Goal: Task Accomplishment & Management: Manage account settings

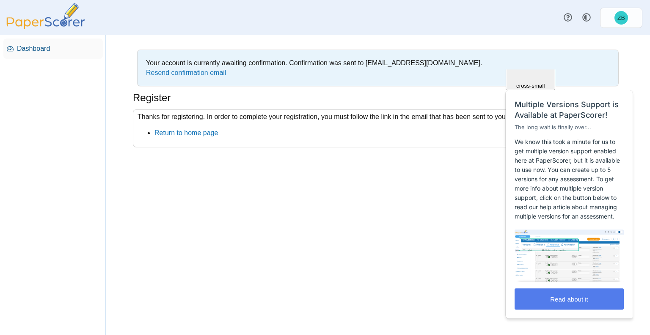
click at [21, 46] on span "Dashboard" at bounding box center [58, 48] width 83 height 9
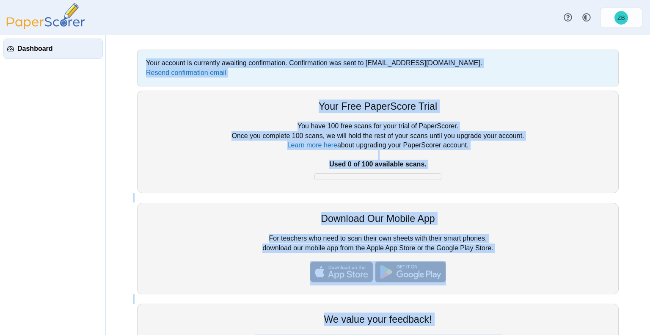
drag, startPoint x: 650, startPoint y: 132, endPoint x: 633, endPoint y: 55, distance: 78.5
click at [633, 55] on div "Your account is currently awaiting confirmation. Confirmation was sent to zbuch…" at bounding box center [378, 185] width 545 height 300
click at [586, 23] on link "Style variation" at bounding box center [587, 17] width 19 height 19
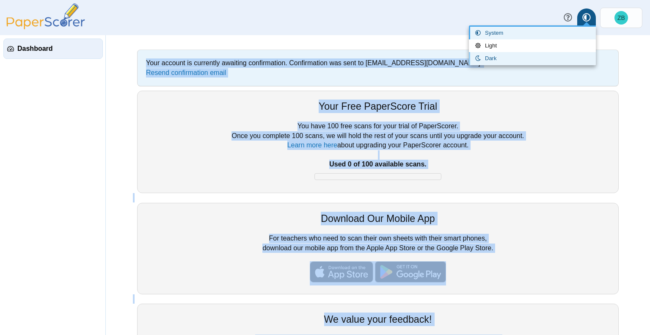
click at [548, 56] on link "Dark" at bounding box center [532, 58] width 127 height 13
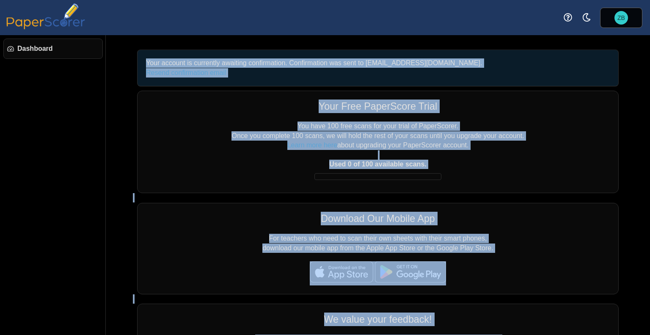
click at [548, 56] on div "Your account is currently awaiting confirmation. Confirmation was sent to zbuch…" at bounding box center [378, 68] width 473 height 28
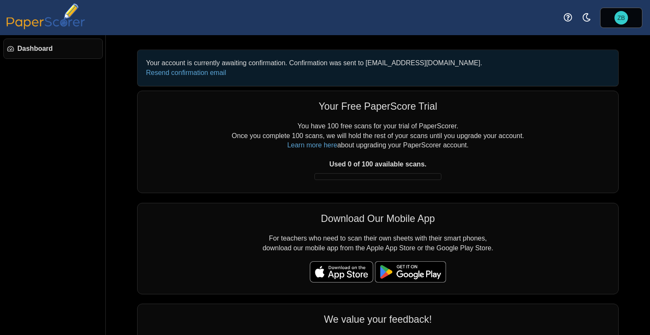
click at [65, 25] on img at bounding box center [45, 16] width 85 height 26
click at [402, 220] on div "Download Our Mobile App" at bounding box center [378, 219] width 464 height 14
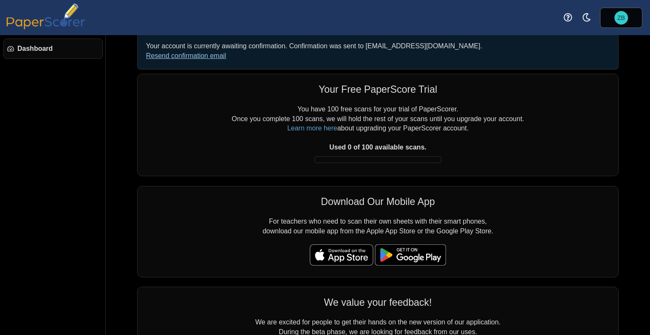
click at [209, 56] on link "Resend confirmation email" at bounding box center [186, 55] width 80 height 7
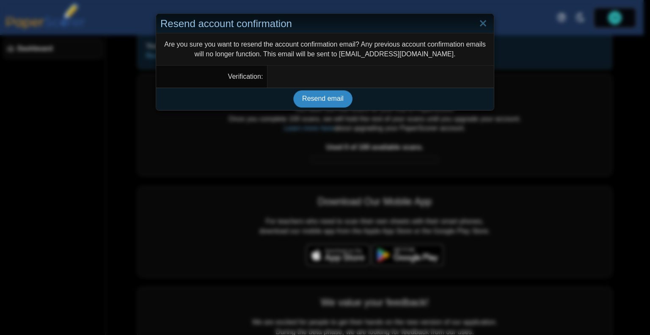
click at [324, 102] on span "Resend email" at bounding box center [322, 98] width 41 height 7
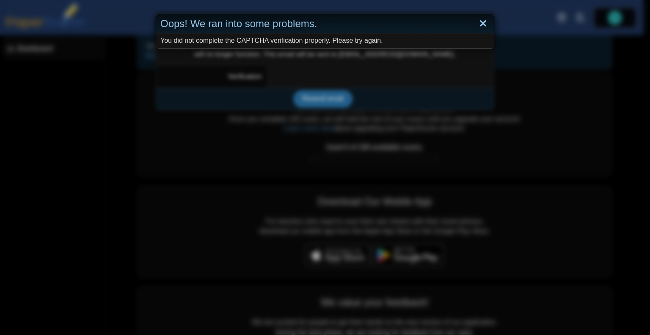
click at [477, 28] on link "Close" at bounding box center [483, 24] width 13 height 14
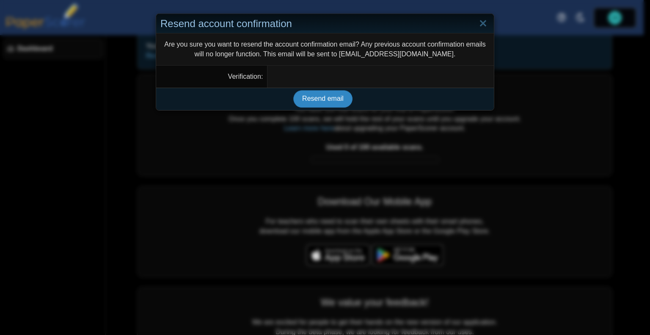
click at [324, 102] on span "Resend email" at bounding box center [322, 98] width 41 height 7
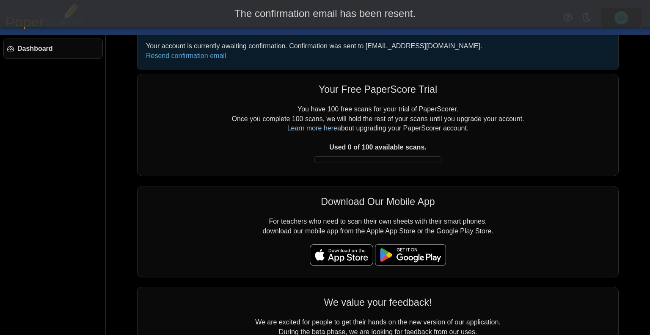
click at [324, 124] on link "Learn more here" at bounding box center [313, 127] width 50 height 7
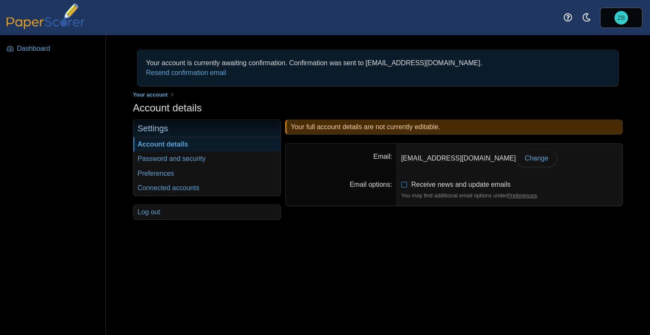
click at [289, 231] on div "Your account is currently awaiting confirmation. Confirmation was sent to [EMAI…" at bounding box center [378, 185] width 545 height 300
click at [49, 28] on img at bounding box center [45, 16] width 85 height 26
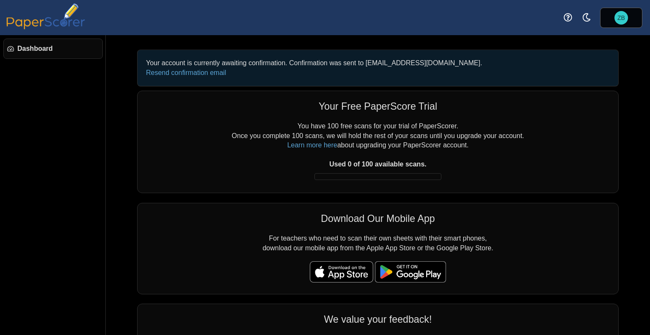
click at [650, 64] on div "Your account is currently awaiting confirmation. Confirmation was sent to [EMAI…" at bounding box center [378, 185] width 545 height 300
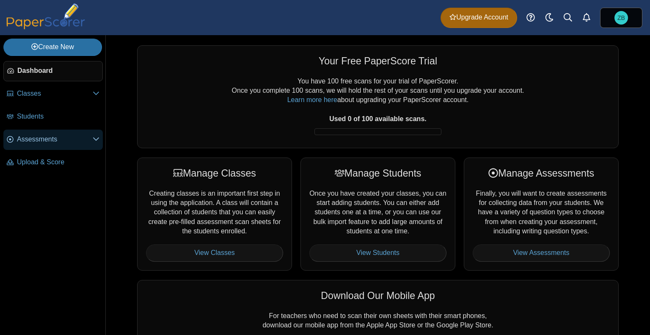
click at [58, 135] on span "Assessments" at bounding box center [55, 139] width 76 height 9
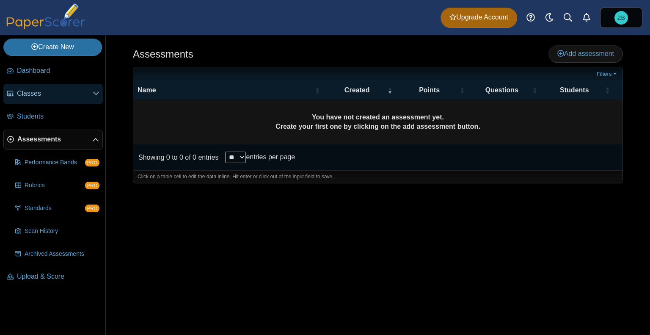
click at [39, 90] on span "Classes" at bounding box center [55, 93] width 76 height 9
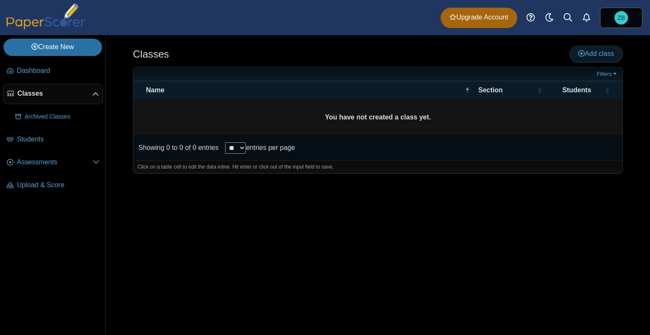
click at [605, 57] on span "Add class" at bounding box center [596, 53] width 36 height 7
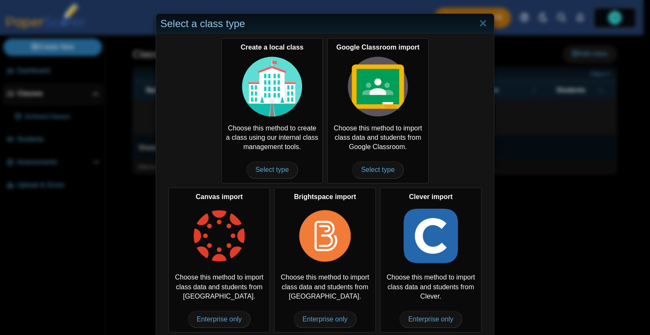
click at [540, 242] on div "Select a class type Create a local class Choose this method to create a class u…" at bounding box center [325, 167] width 650 height 335
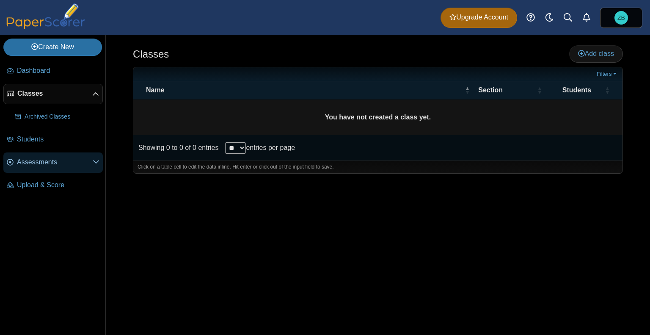
click at [58, 158] on span "Assessments" at bounding box center [55, 162] width 76 height 9
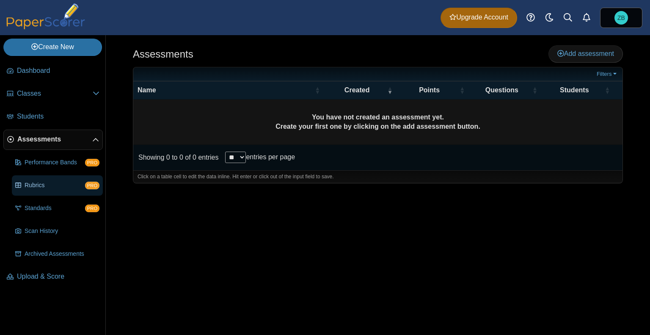
click at [64, 179] on link "Rubrics PRO" at bounding box center [57, 185] width 91 height 20
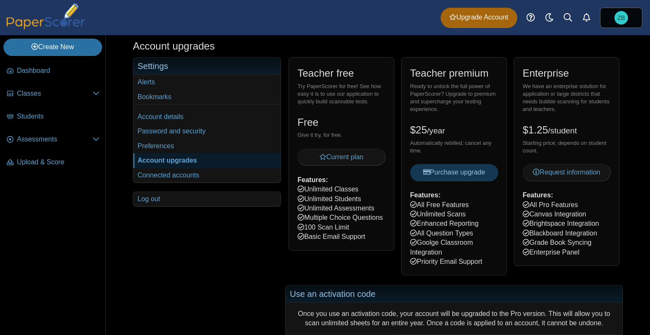
scroll to position [17, 0]
click at [36, 162] on span "Upload & Score" at bounding box center [58, 162] width 83 height 9
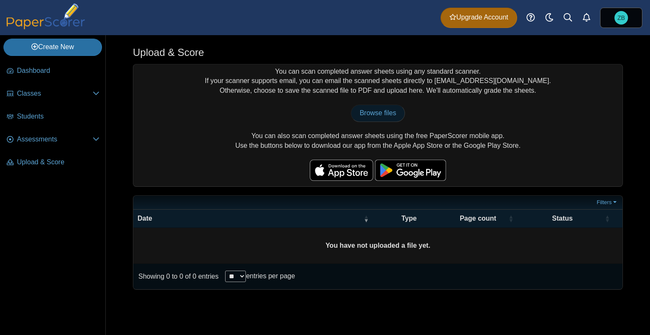
click at [376, 115] on span "Browse files" at bounding box center [378, 112] width 36 height 7
type input "**********"
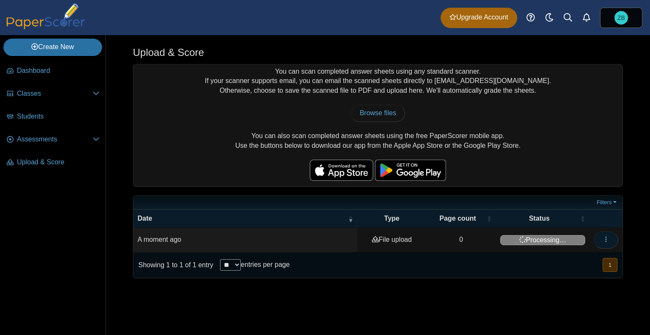
click at [604, 238] on icon "button" at bounding box center [606, 239] width 7 height 7
click at [568, 263] on link "View scanned pages" at bounding box center [568, 257] width 102 height 13
click at [65, 135] on span "Assessments" at bounding box center [55, 139] width 76 height 9
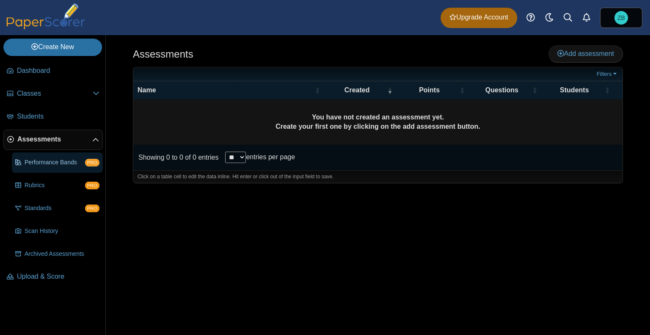
click at [74, 163] on span "Performance Bands" at bounding box center [55, 162] width 61 height 8
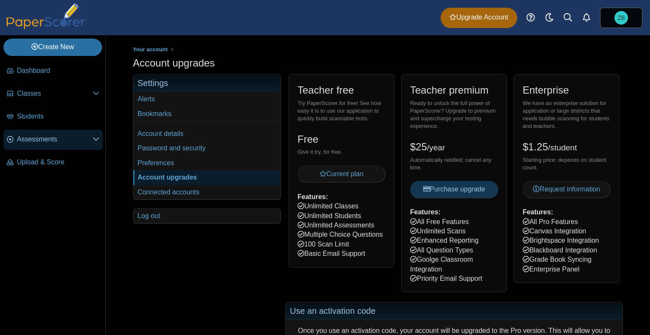
click at [55, 132] on link "Assessments" at bounding box center [53, 140] width 100 height 20
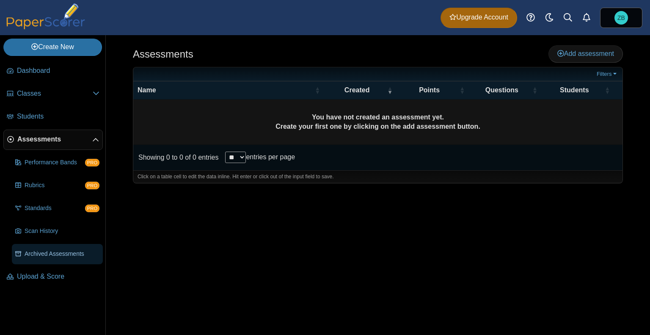
click at [80, 255] on span "Archived Assessments" at bounding box center [62, 254] width 75 height 8
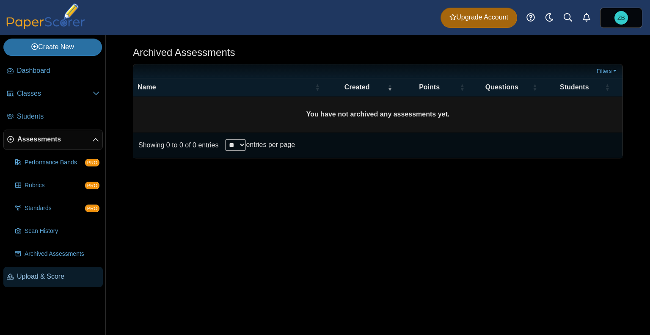
click at [71, 274] on span "Upload & Score" at bounding box center [58, 276] width 83 height 9
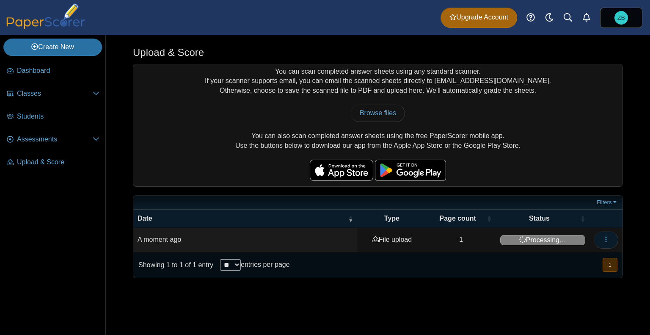
click at [606, 237] on use "button" at bounding box center [606, 240] width 1 height 6
click at [561, 260] on link "View scanned pages" at bounding box center [568, 257] width 102 height 13
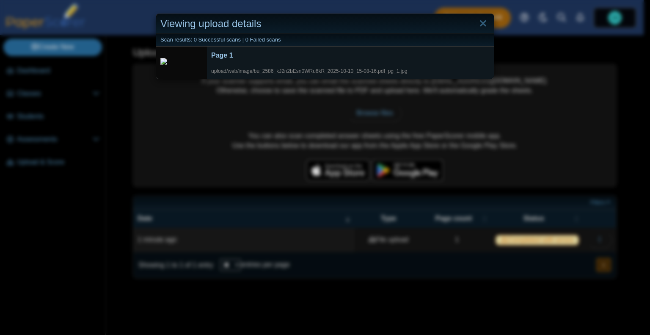
click at [221, 53] on div "Page 1" at bounding box center [350, 55] width 279 height 9
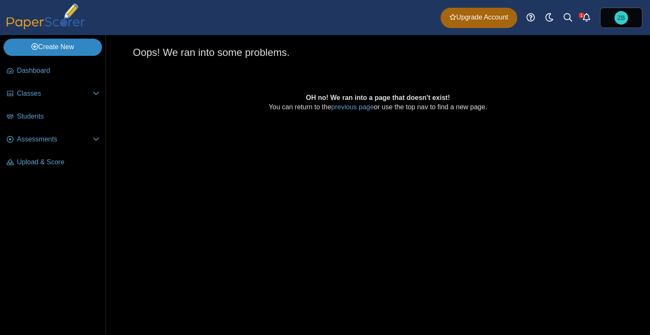
click at [45, 44] on link "Create New" at bounding box center [52, 47] width 99 height 17
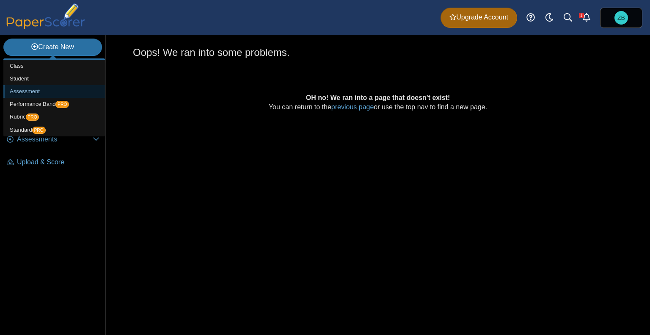
click at [47, 95] on link "Assessment" at bounding box center [54, 91] width 102 height 13
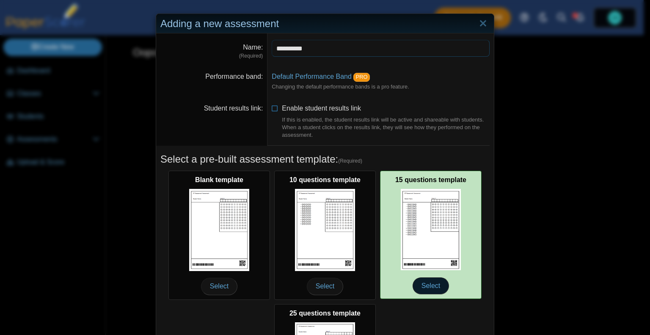
type input "**********"
click at [430, 287] on span "Select" at bounding box center [431, 285] width 36 height 17
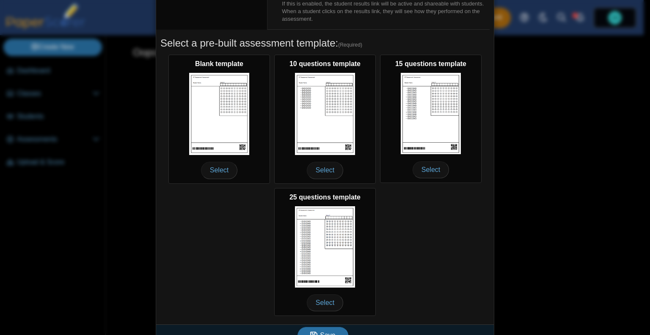
scroll to position [130, 0]
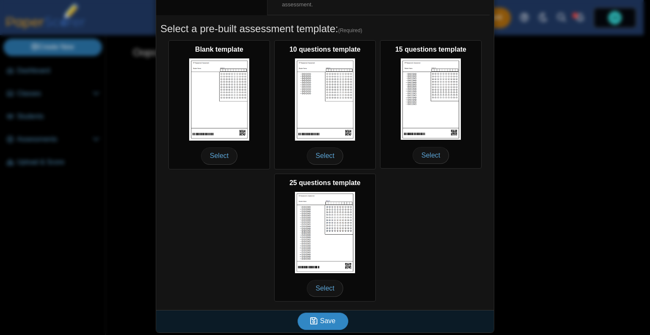
click at [332, 319] on button "Save" at bounding box center [323, 320] width 51 height 17
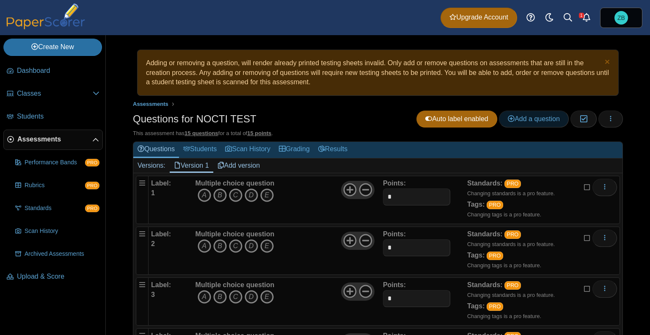
click at [550, 122] on span "Add a question" at bounding box center [534, 118] width 52 height 7
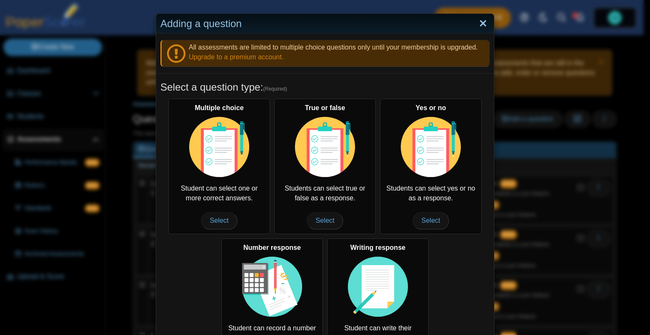
click at [482, 25] on link "Close" at bounding box center [483, 24] width 13 height 14
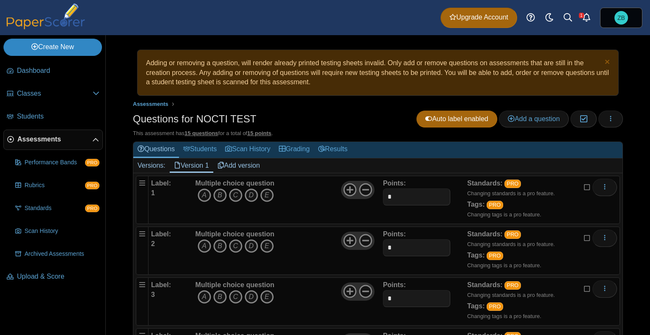
click at [58, 46] on link "Create New" at bounding box center [52, 47] width 99 height 17
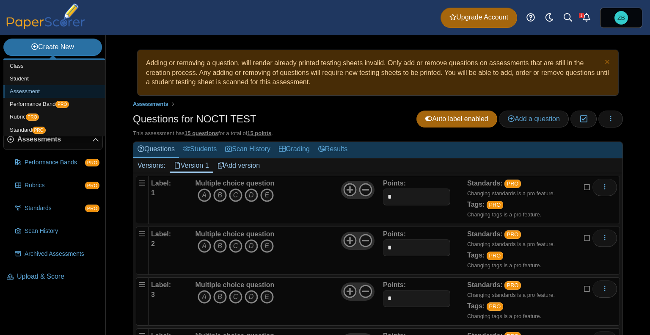
click at [47, 91] on link "Assessment" at bounding box center [54, 91] width 102 height 13
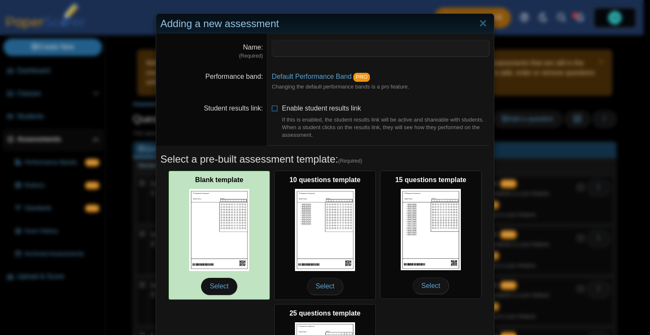
click at [208, 190] on img at bounding box center [219, 230] width 60 height 82
click at [222, 290] on span "Select" at bounding box center [219, 286] width 36 height 17
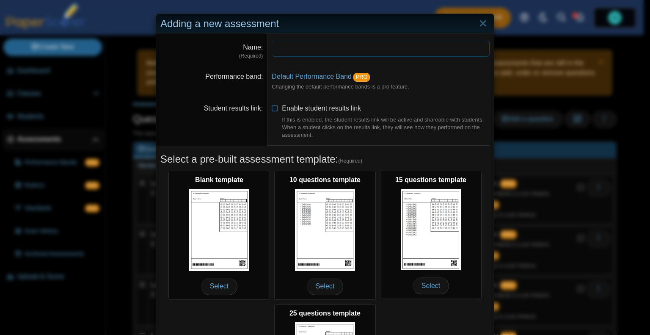
click at [285, 43] on input "Name" at bounding box center [381, 48] width 218 height 17
type input "**********"
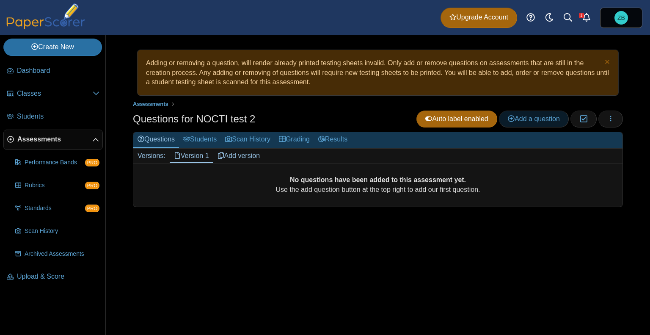
click at [525, 118] on span "Add a question" at bounding box center [534, 118] width 52 height 7
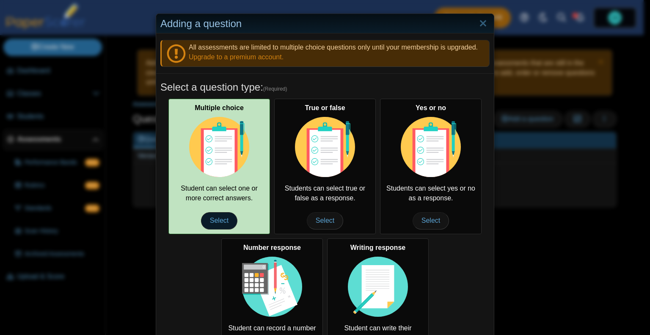
click at [215, 224] on span "Select" at bounding box center [219, 220] width 36 height 17
click at [232, 220] on span "Select" at bounding box center [219, 220] width 36 height 17
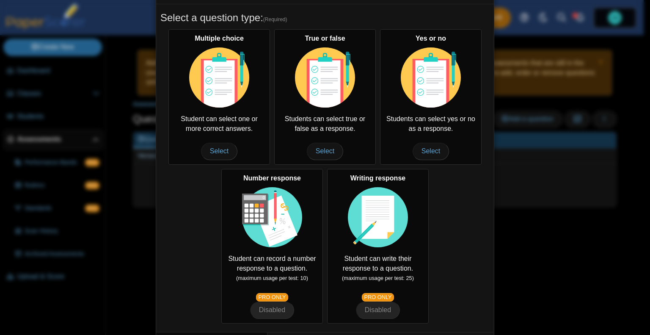
scroll to position [139, 0]
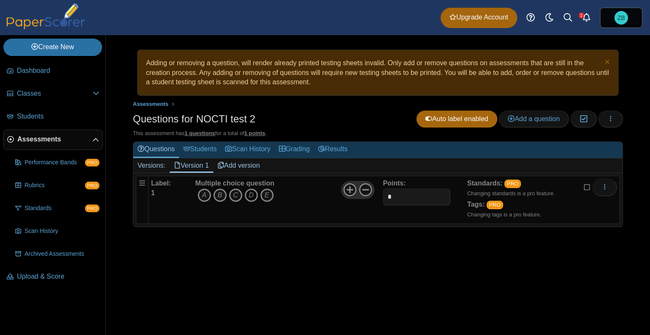
click at [247, 194] on icon "D" at bounding box center [252, 195] width 14 height 14
click at [238, 195] on icon "C" at bounding box center [236, 195] width 14 height 14
click at [222, 196] on icon "B" at bounding box center [220, 195] width 14 height 14
click at [235, 197] on icon "C" at bounding box center [236, 195] width 14 height 14
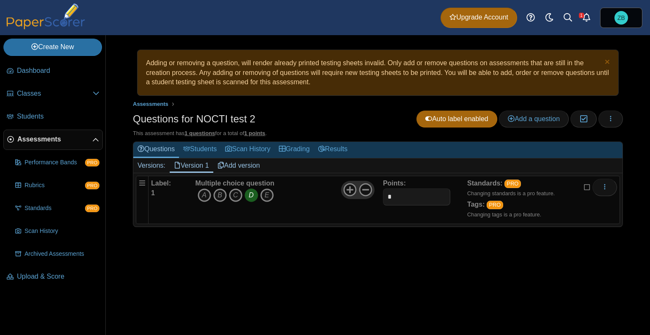
click at [252, 197] on icon "D" at bounding box center [252, 195] width 14 height 14
click at [310, 152] on link "Grading" at bounding box center [294, 150] width 39 height 16
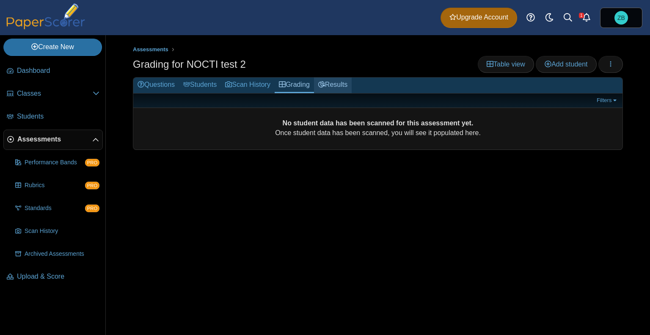
click at [352, 81] on link "Results" at bounding box center [333, 85] width 38 height 16
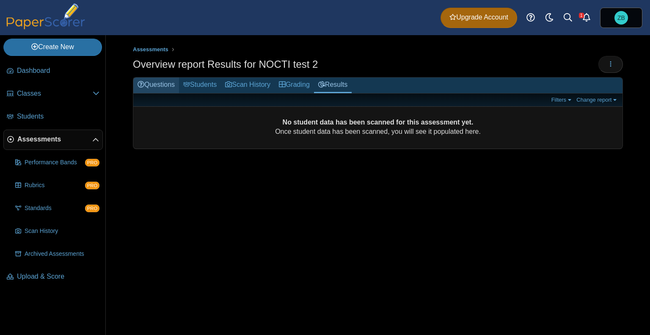
click at [160, 83] on link "Questions" at bounding box center [156, 85] width 46 height 16
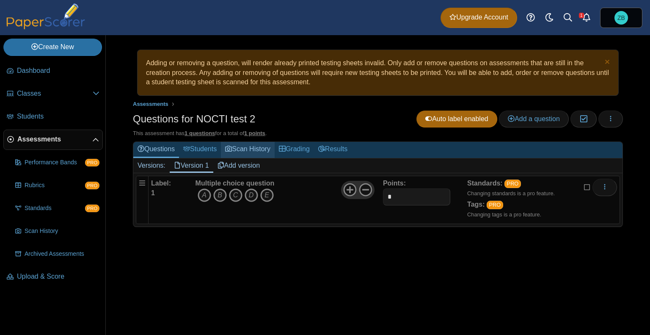
click at [244, 151] on link "Scan History" at bounding box center [248, 150] width 54 height 16
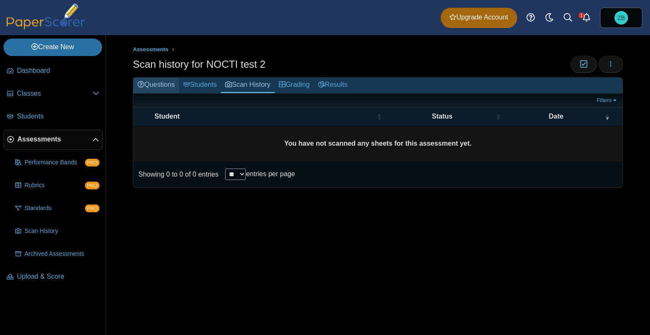
click at [167, 86] on link "Questions" at bounding box center [156, 85] width 46 height 16
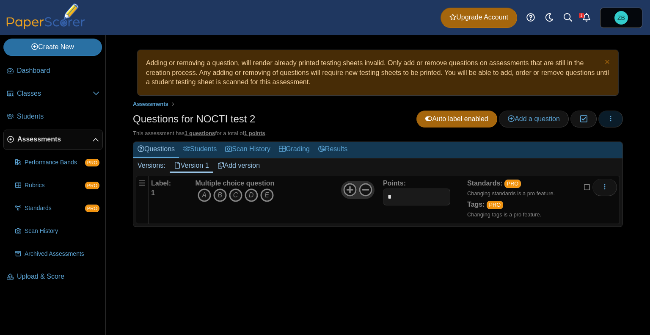
click at [613, 123] on button "button" at bounding box center [611, 119] width 25 height 17
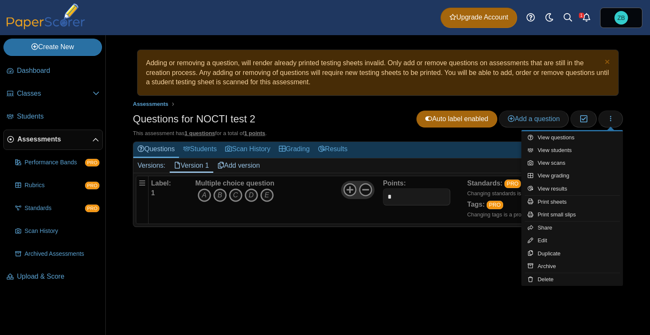
click at [406, 139] on span "Questions for NOCTI test 2 Auto label enabled Add a question Moderation 0 This …" at bounding box center [378, 177] width 490 height 133
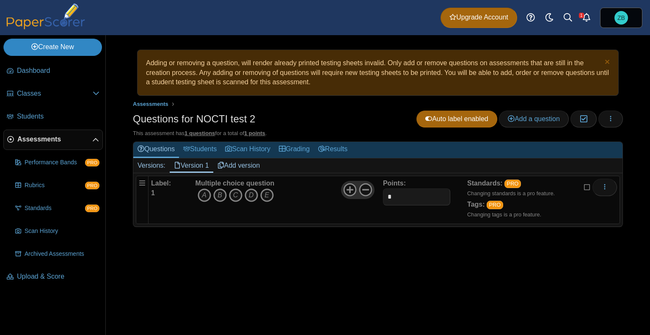
click at [72, 44] on link "Create New" at bounding box center [52, 47] width 99 height 17
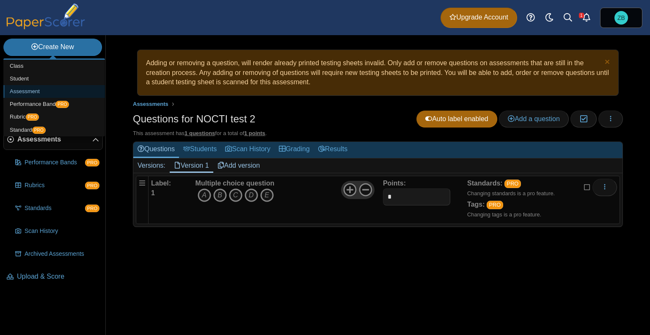
click at [71, 94] on link "Assessment" at bounding box center [54, 91] width 102 height 13
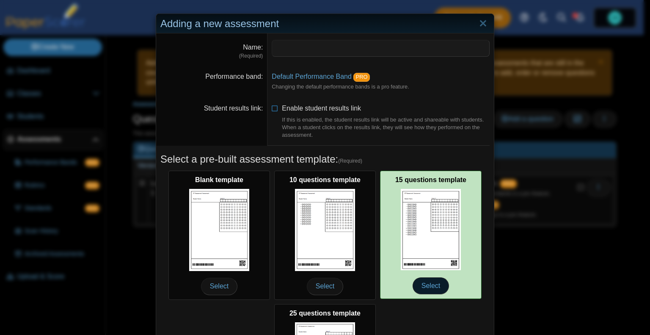
click at [435, 277] on span "Select" at bounding box center [431, 285] width 36 height 17
click at [429, 287] on span "Select" at bounding box center [431, 285] width 36 height 17
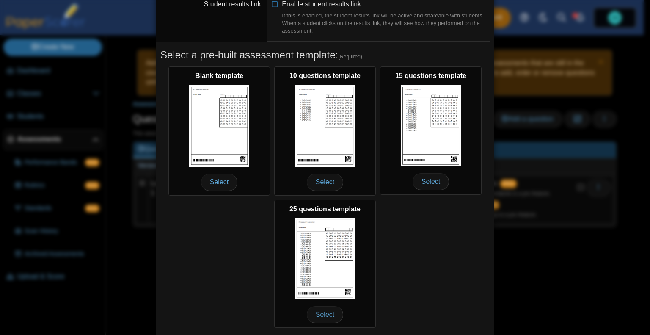
scroll to position [130, 0]
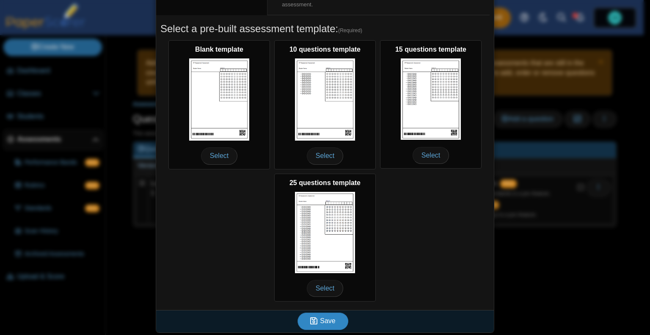
click at [333, 324] on button "Save" at bounding box center [323, 320] width 51 height 17
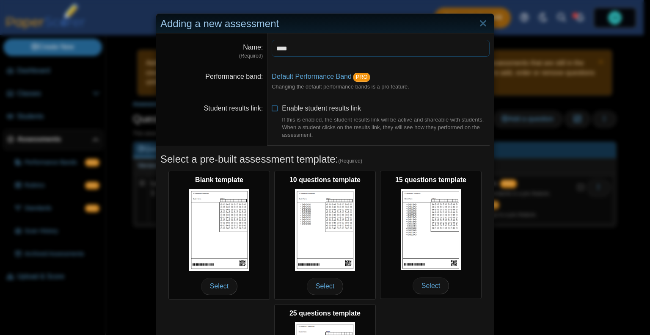
type input "****"
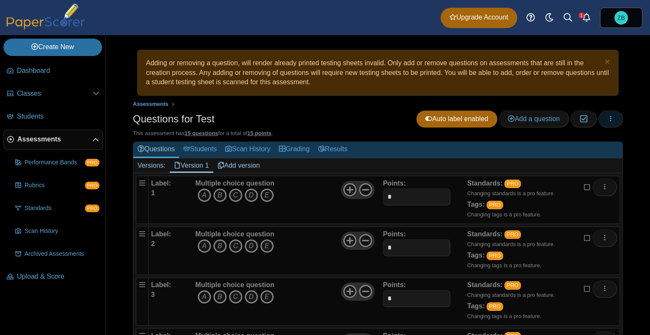
click at [608, 120] on icon "button" at bounding box center [611, 118] width 7 height 7
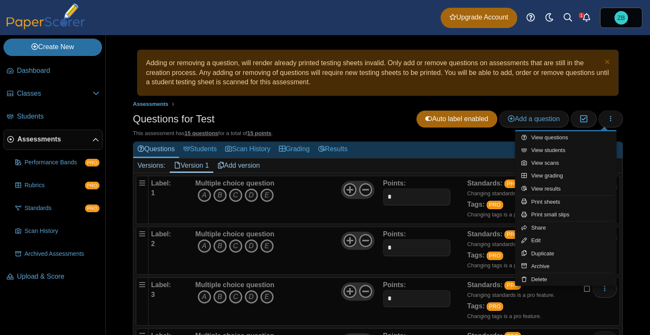
click at [219, 180] on b "Multiple choice question" at bounding box center [235, 183] width 79 height 7
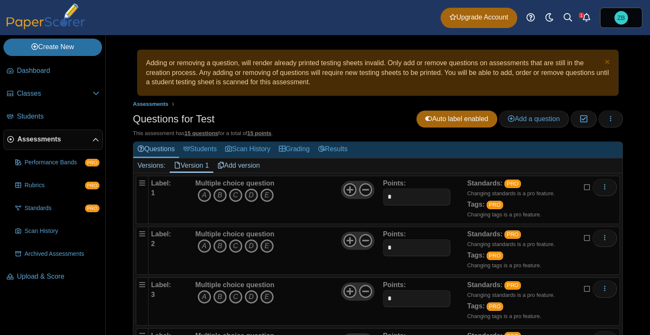
click at [164, 185] on b "Label:" at bounding box center [161, 183] width 20 height 7
click at [602, 187] on button "More options" at bounding box center [605, 187] width 25 height 17
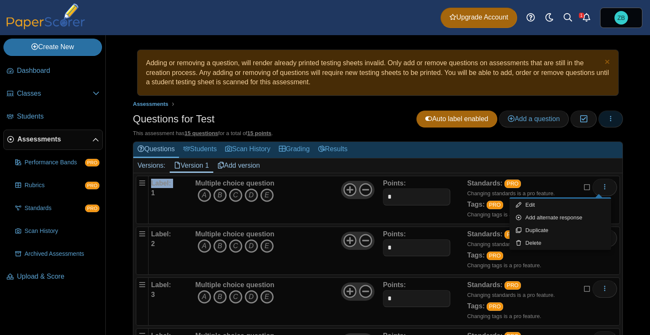
click at [608, 113] on button "button" at bounding box center [611, 119] width 25 height 17
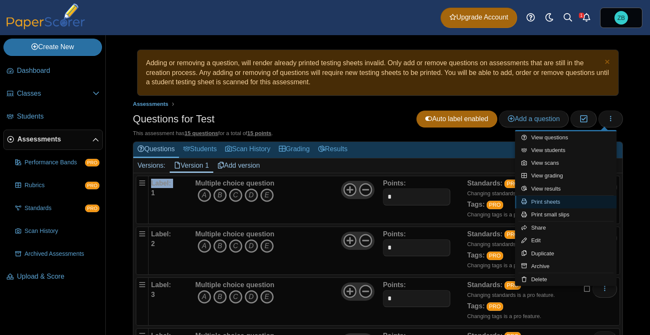
click at [577, 201] on link "Print sheets" at bounding box center [566, 202] width 102 height 13
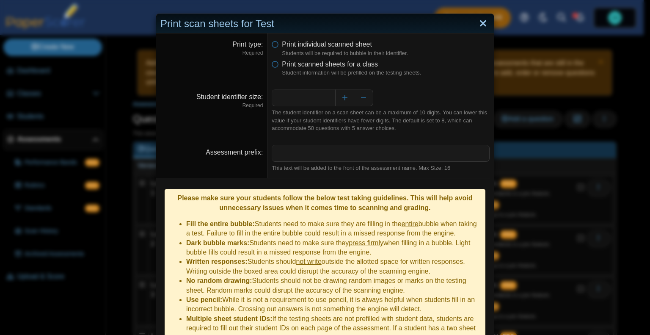
click at [477, 27] on link "Close" at bounding box center [483, 24] width 13 height 14
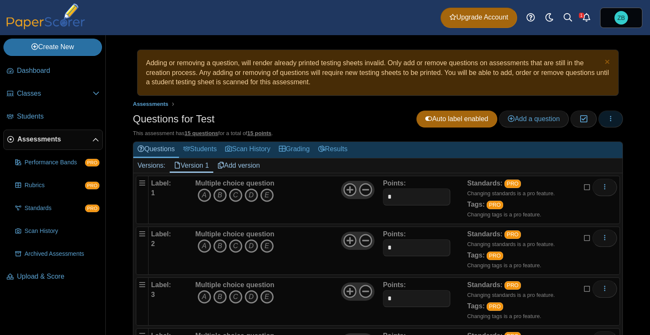
click at [615, 120] on button "button" at bounding box center [611, 119] width 25 height 17
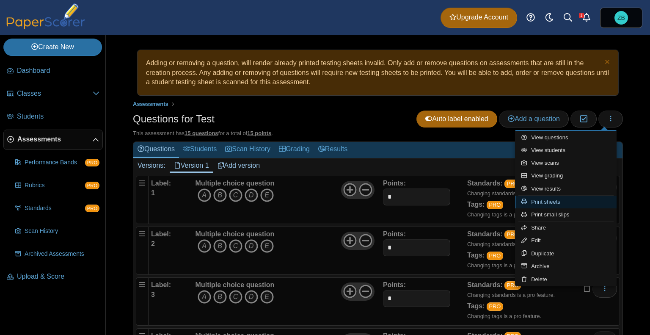
click at [564, 202] on link "Print sheets" at bounding box center [566, 202] width 102 height 13
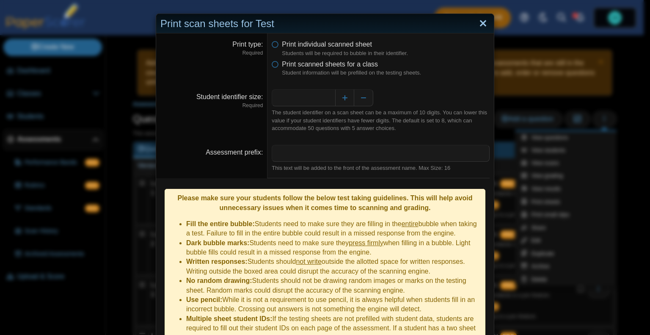
click at [477, 25] on link "Close" at bounding box center [483, 24] width 13 height 14
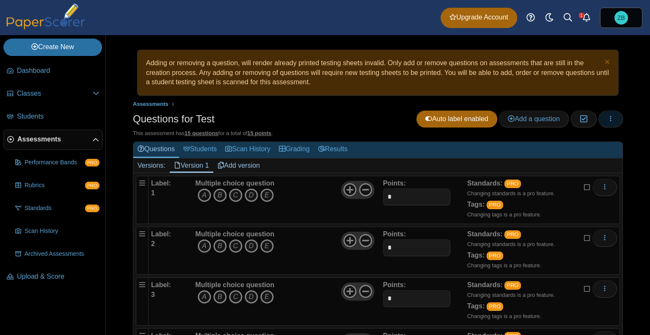
click at [605, 112] on button "button" at bounding box center [611, 119] width 25 height 17
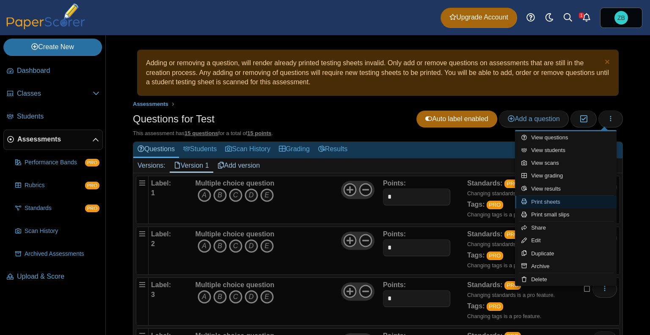
click at [562, 199] on link "Print sheets" at bounding box center [566, 202] width 102 height 13
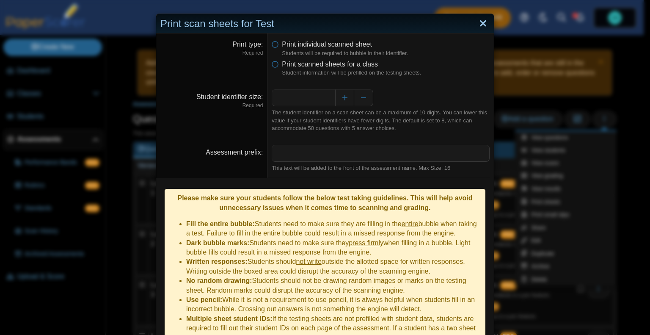
click at [481, 21] on link "Close" at bounding box center [483, 24] width 13 height 14
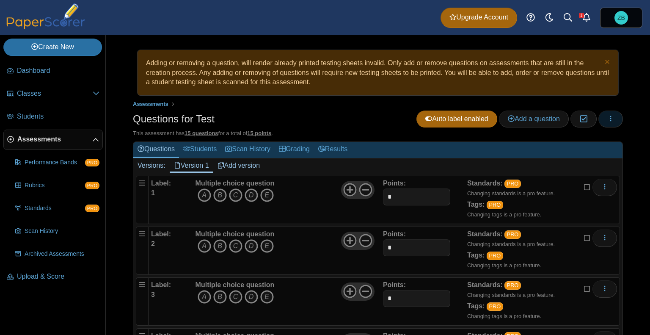
click at [609, 116] on button "button" at bounding box center [611, 119] width 25 height 17
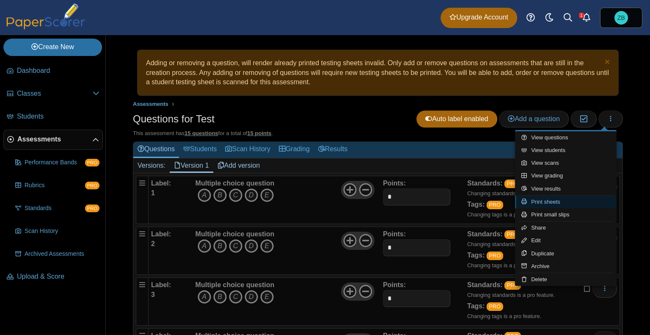
click at [594, 197] on link "Print sheets" at bounding box center [566, 202] width 102 height 13
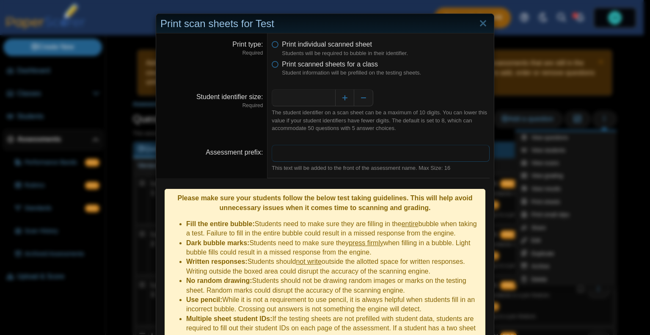
click at [327, 150] on input "Assessment prefix" at bounding box center [381, 153] width 218 height 17
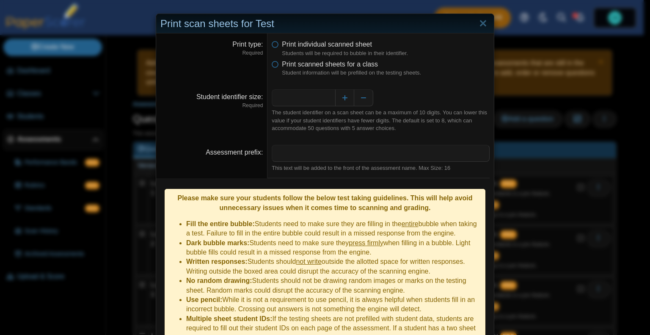
click at [315, 226] on li "Fill the entire bubble: Students need to make sure they are filling in the enti…" at bounding box center [333, 228] width 295 height 19
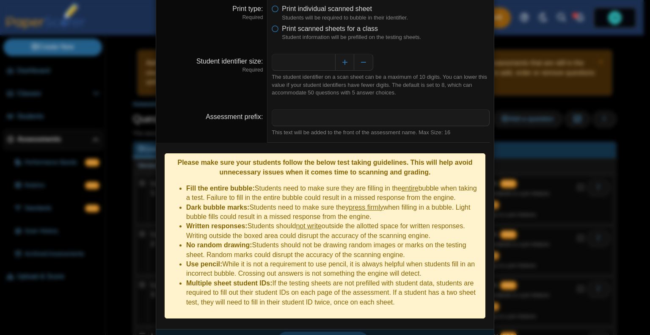
scroll to position [42, 0]
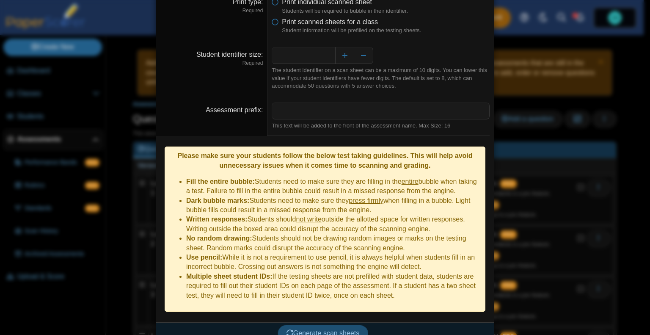
click at [352, 329] on span "Generate scan sheets" at bounding box center [323, 332] width 73 height 7
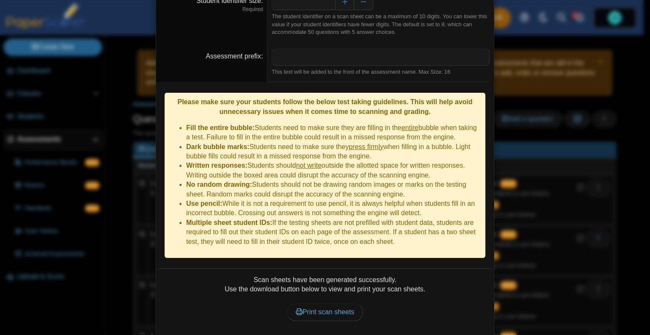
scroll to position [110, 0]
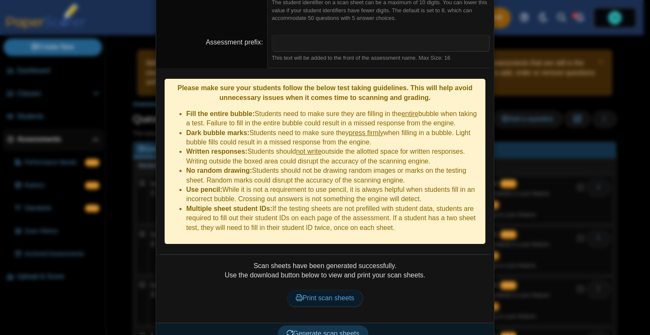
click at [330, 294] on span "Print scan sheets" at bounding box center [325, 297] width 59 height 7
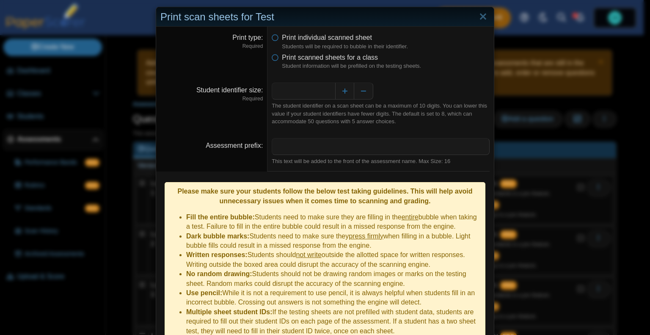
scroll to position [0, 0]
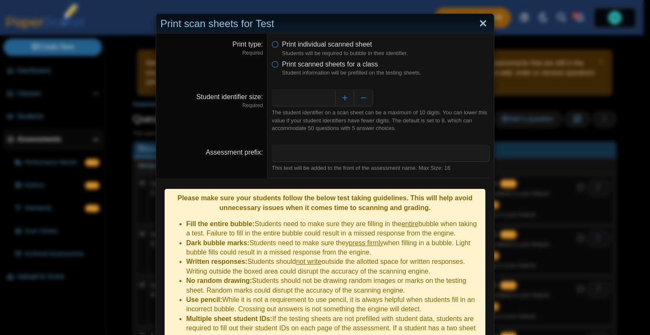
click at [477, 25] on link "Close" at bounding box center [483, 24] width 13 height 14
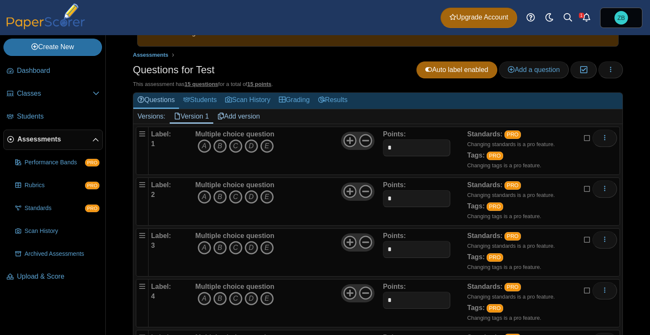
scroll to position [59, 0]
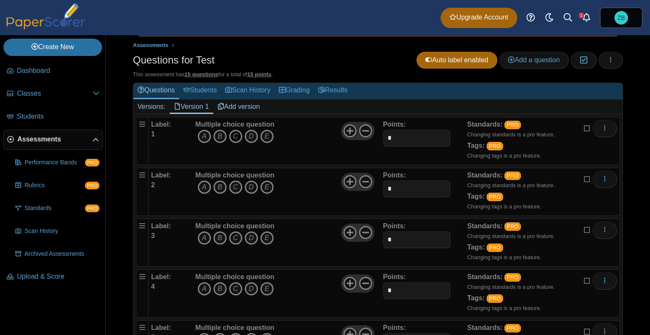
click at [235, 133] on icon "C" at bounding box center [236, 137] width 14 height 14
click at [249, 186] on icon "D" at bounding box center [252, 187] width 14 height 14
click at [220, 236] on icon "B" at bounding box center [220, 238] width 14 height 14
click at [251, 290] on icon "D" at bounding box center [252, 289] width 14 height 14
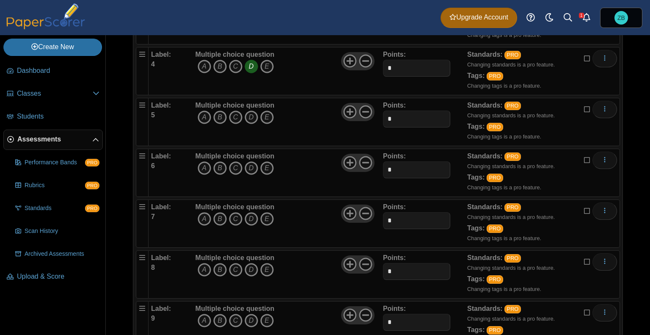
drag, startPoint x: 650, startPoint y: 91, endPoint x: 647, endPoint y: 160, distance: 69.1
click at [647, 160] on div "Adding or removing a question, will render already printed testing sheets inval…" at bounding box center [378, 185] width 545 height 300
click at [202, 118] on icon "A" at bounding box center [205, 118] width 14 height 14
click at [252, 165] on icon "D" at bounding box center [252, 169] width 14 height 14
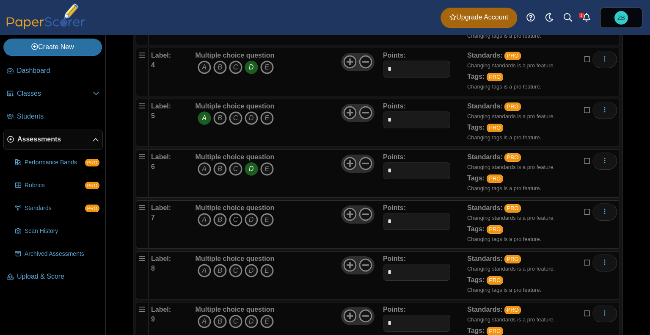
click at [234, 218] on icon "C" at bounding box center [236, 220] width 14 height 14
click at [256, 268] on icon "D" at bounding box center [252, 271] width 14 height 14
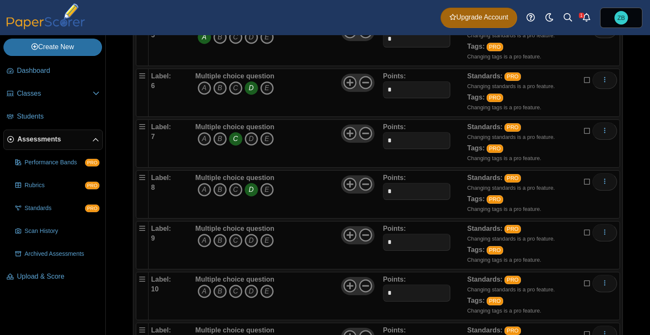
scroll to position [362, 0]
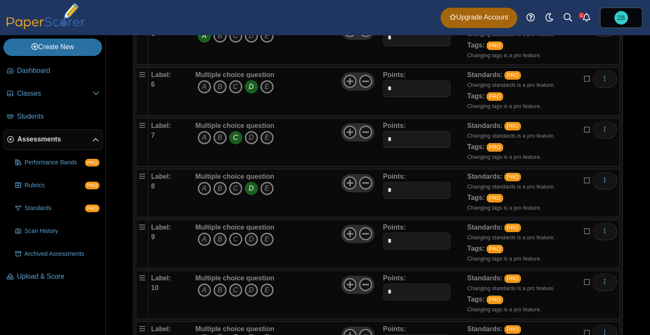
click at [236, 235] on icon "C" at bounding box center [236, 239] width 14 height 14
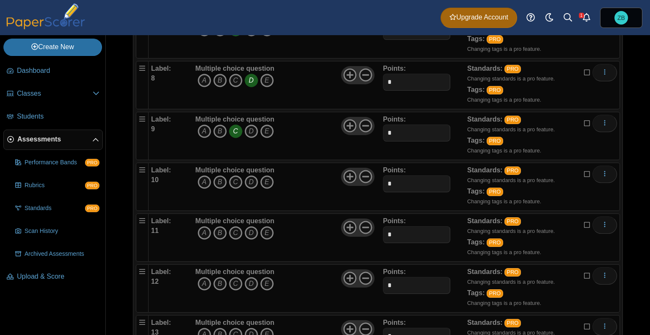
scroll to position [559, 0]
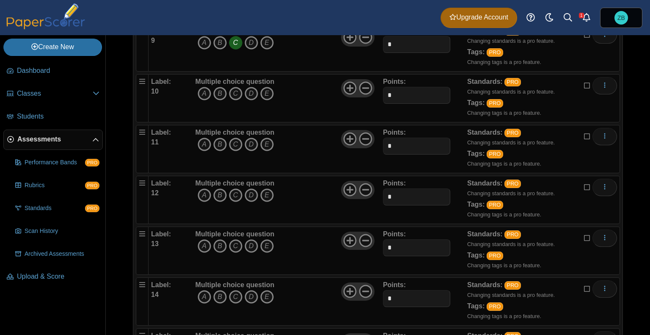
drag, startPoint x: 650, startPoint y: 173, endPoint x: 650, endPoint y: 235, distance: 61.4
click at [650, 235] on div "Adding or removing a question, will render already printed testing sheets inval…" at bounding box center [378, 185] width 545 height 300
click at [205, 94] on icon "A" at bounding box center [205, 94] width 14 height 14
click at [270, 144] on icon "E" at bounding box center [267, 145] width 14 height 14
click at [237, 192] on icon "C" at bounding box center [236, 195] width 14 height 14
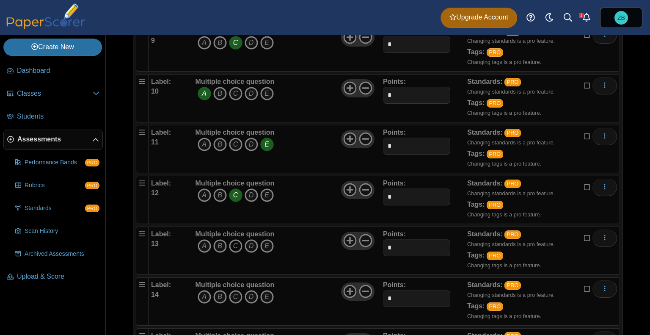
click at [235, 241] on icon "C" at bounding box center [236, 246] width 14 height 14
click at [220, 291] on icon "B" at bounding box center [220, 297] width 14 height 14
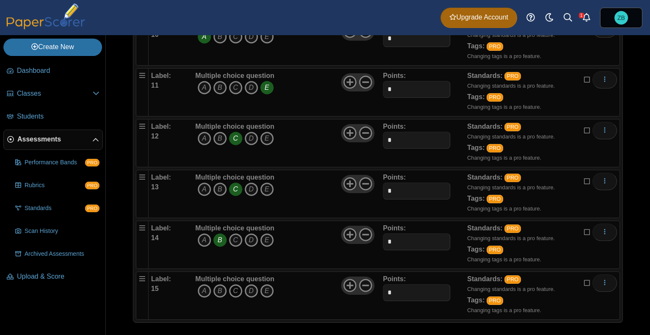
click at [241, 286] on icon "C" at bounding box center [236, 291] width 14 height 14
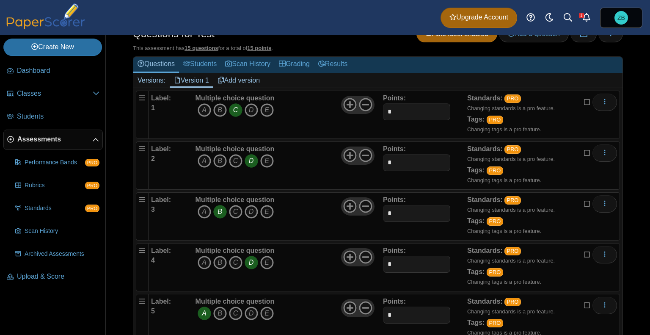
scroll to position [0, 0]
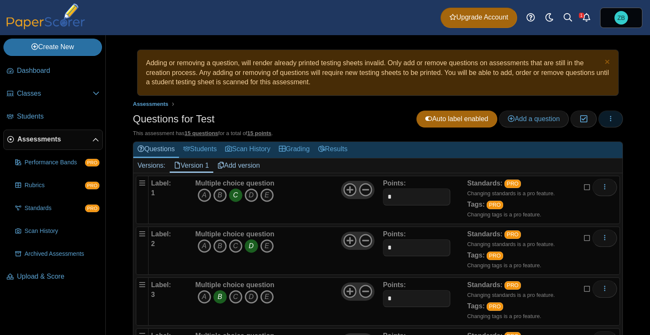
click at [608, 122] on icon "button" at bounding box center [611, 118] width 7 height 7
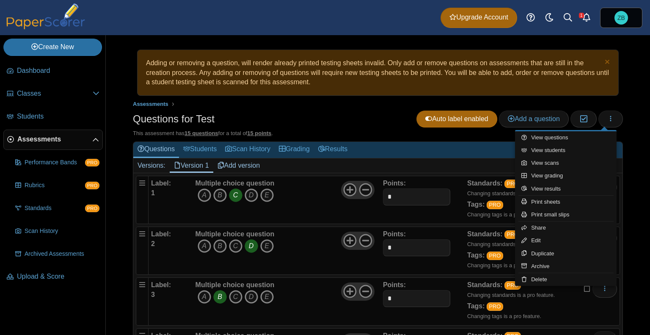
click at [347, 125] on div "Questions for Test Auto label enabled Add a question Moderation 0" at bounding box center [378, 120] width 490 height 19
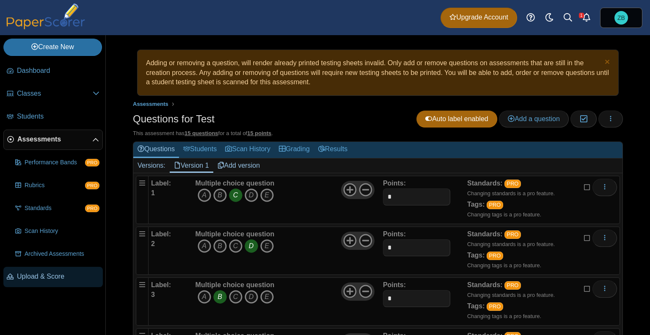
click at [64, 282] on link "Upload & Score" at bounding box center [53, 277] width 100 height 20
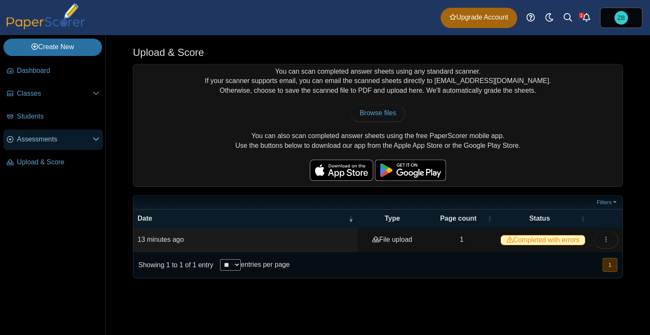
click at [66, 141] on span "Assessments" at bounding box center [55, 139] width 76 height 9
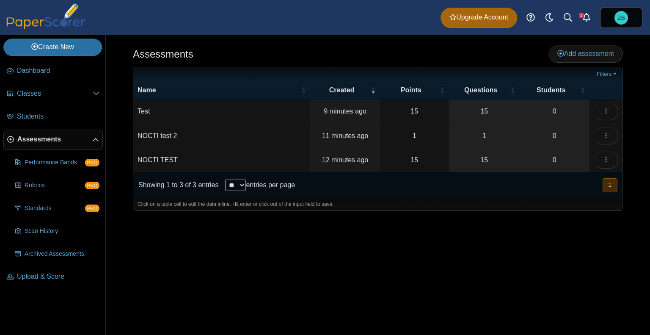
click at [149, 111] on td "Test" at bounding box center [221, 112] width 177 height 24
click at [603, 109] on icon "button" at bounding box center [606, 111] width 7 height 7
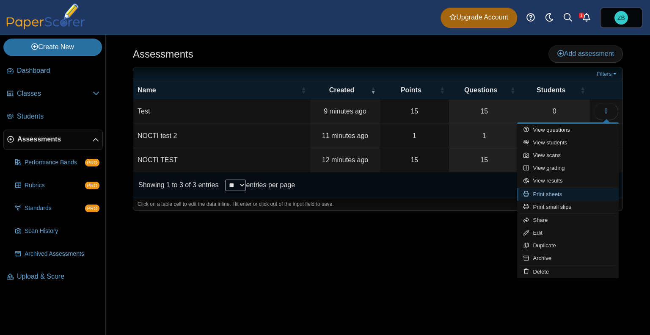
click at [589, 195] on link "Print sheets" at bounding box center [568, 194] width 102 height 13
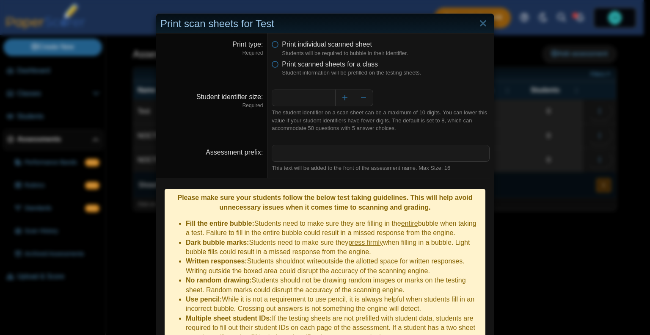
click at [302, 238] on li "Dark bubble marks: Students need to make sure they press firmly when filling in…" at bounding box center [334, 247] width 296 height 19
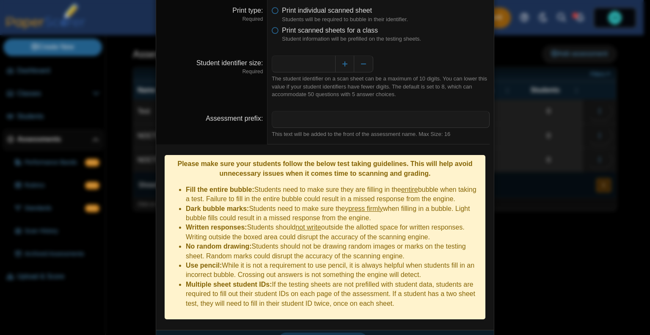
scroll to position [41, 0]
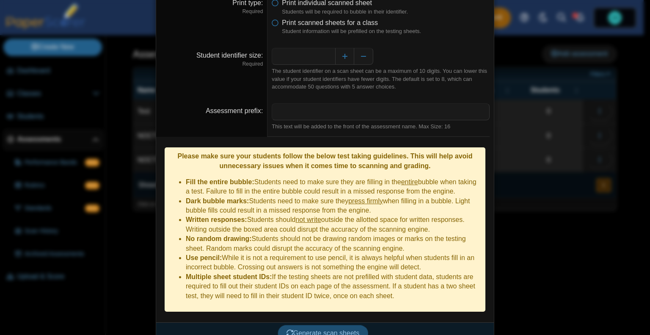
click at [320, 329] on span "Generate scan sheets" at bounding box center [323, 332] width 73 height 7
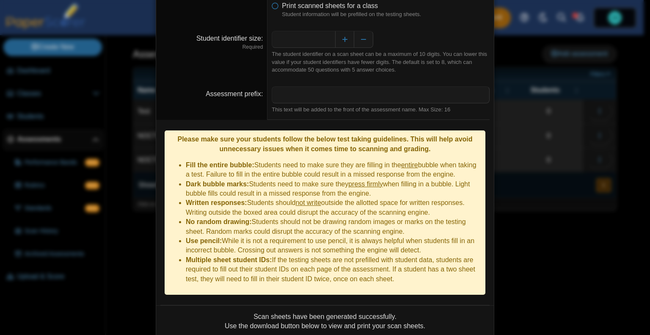
scroll to position [109, 0]
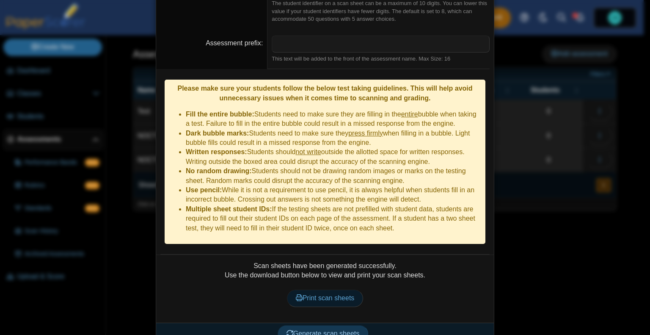
click at [326, 294] on span "Print scan sheets" at bounding box center [325, 297] width 59 height 7
click at [527, 262] on div "**********" at bounding box center [325, 167] width 650 height 335
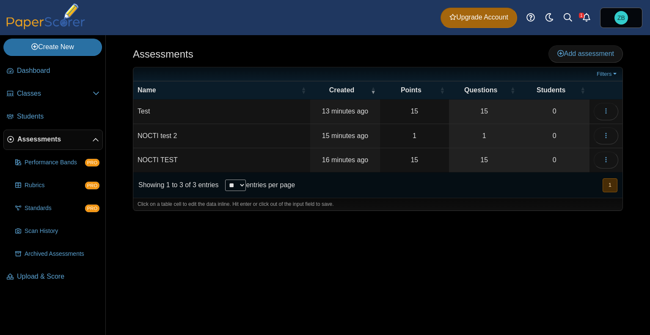
click at [146, 113] on td "Test" at bounding box center [221, 112] width 177 height 24
click at [609, 111] on icon "button" at bounding box center [606, 111] width 7 height 7
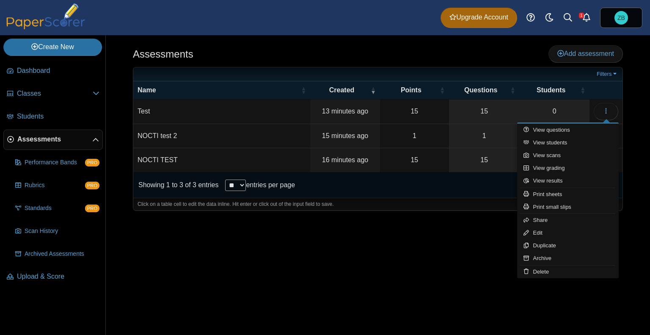
click at [44, 138] on span "Assessments" at bounding box center [54, 139] width 75 height 9
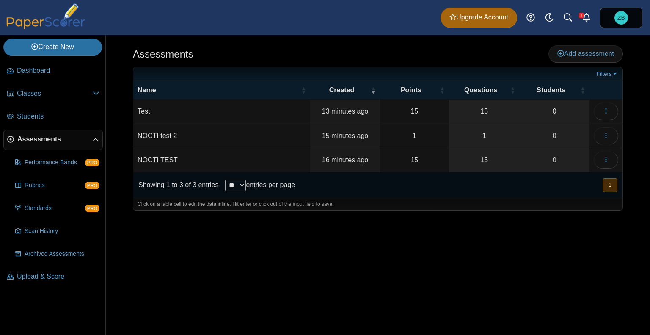
click at [147, 111] on td "Test" at bounding box center [221, 112] width 177 height 24
click at [605, 111] on icon "button" at bounding box center [606, 111] width 7 height 7
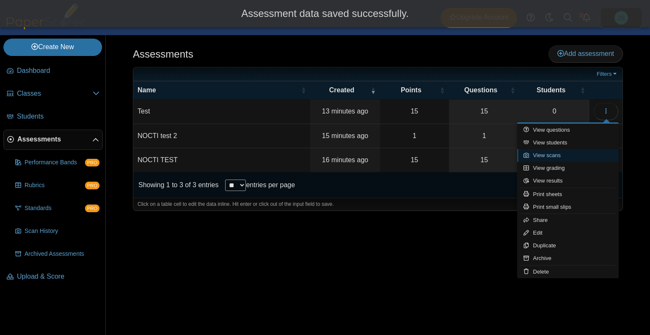
click at [577, 152] on link "View scans" at bounding box center [568, 155] width 102 height 13
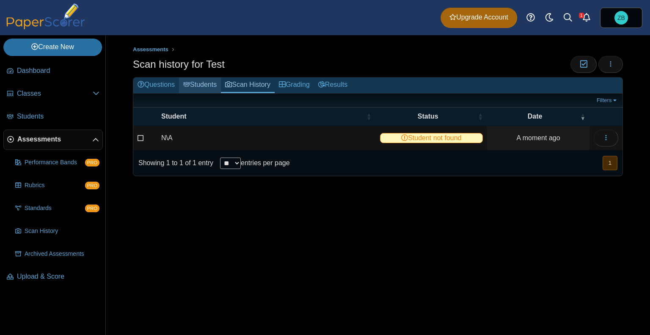
click at [202, 88] on link "Students" at bounding box center [200, 85] width 42 height 16
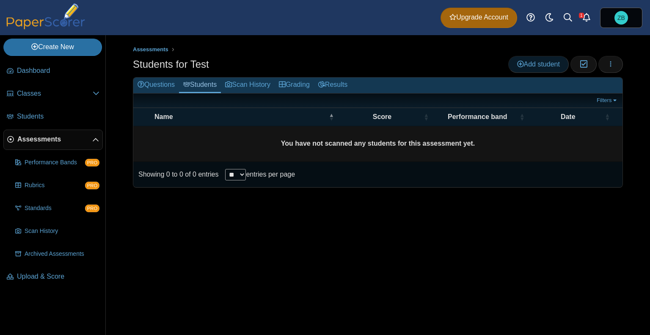
click at [529, 61] on span "Add student" at bounding box center [538, 64] width 43 height 7
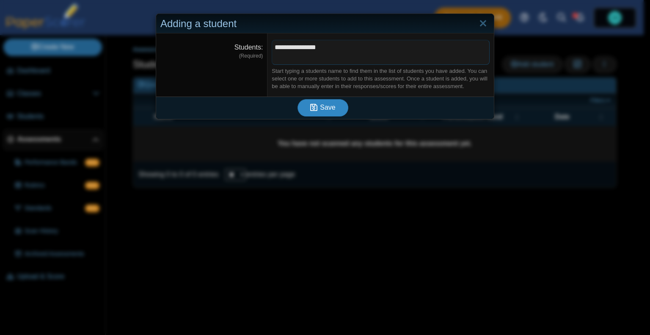
click at [327, 104] on span "Save" at bounding box center [327, 107] width 15 height 7
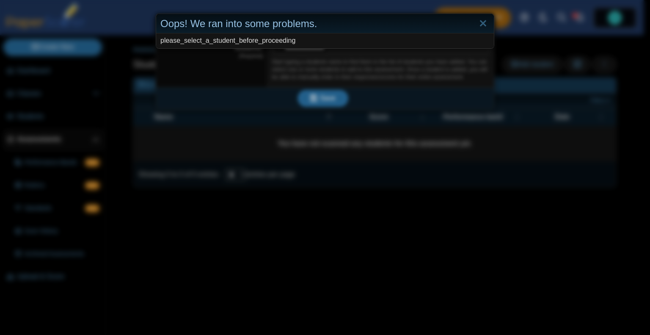
click at [251, 60] on div "Oops! We ran into some problems. please_select_a_student_before_proceeding" at bounding box center [325, 167] width 650 height 335
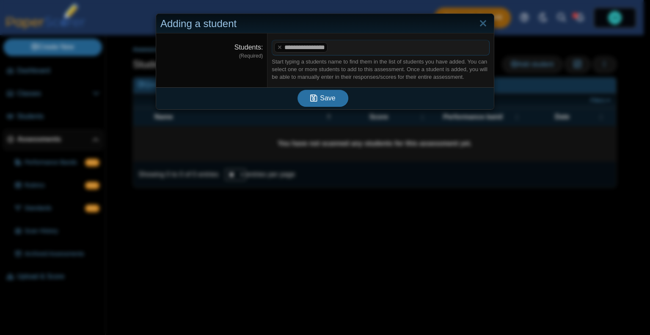
click at [349, 51] on span at bounding box center [406, 47] width 152 height 14
click at [324, 99] on span "Save" at bounding box center [327, 97] width 15 height 7
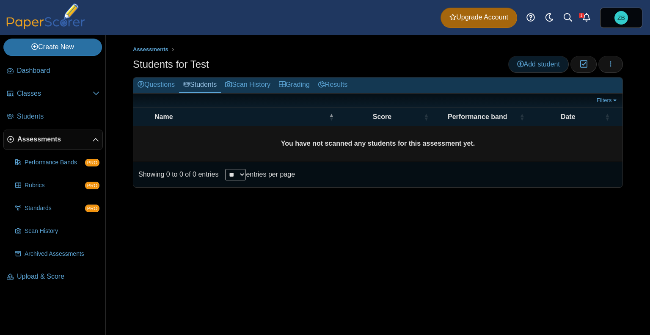
click at [532, 67] on span "Add student" at bounding box center [538, 64] width 43 height 7
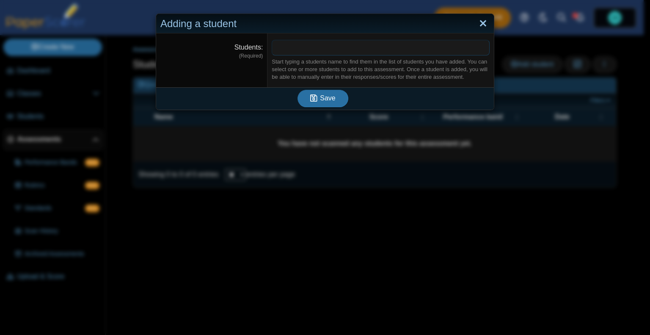
click at [477, 22] on link "Close" at bounding box center [483, 24] width 13 height 14
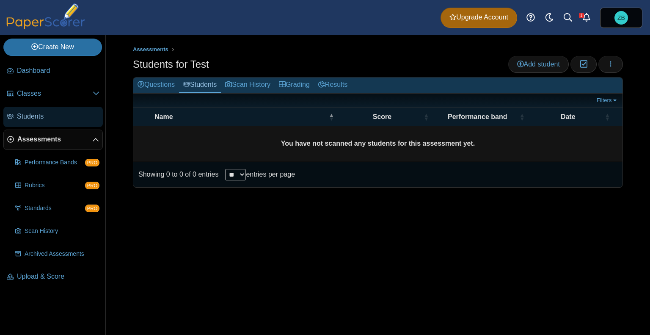
click at [44, 112] on span "Students" at bounding box center [58, 116] width 83 height 9
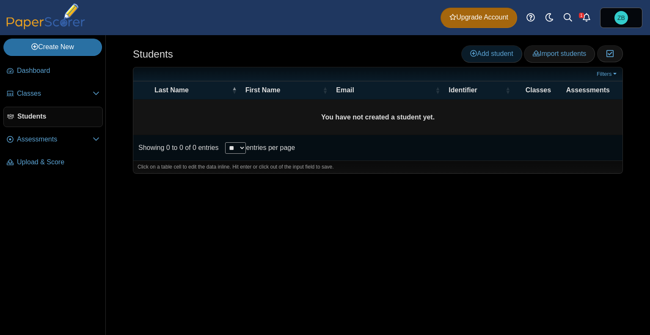
click at [509, 57] on span "Add student" at bounding box center [491, 53] width 43 height 7
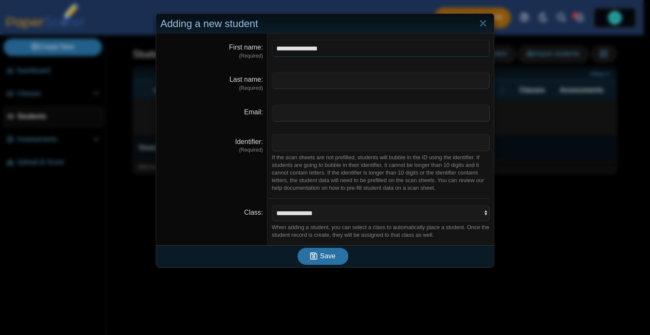
click at [311, 55] on input "**********" at bounding box center [381, 48] width 218 height 17
type input "*******"
type input "********"
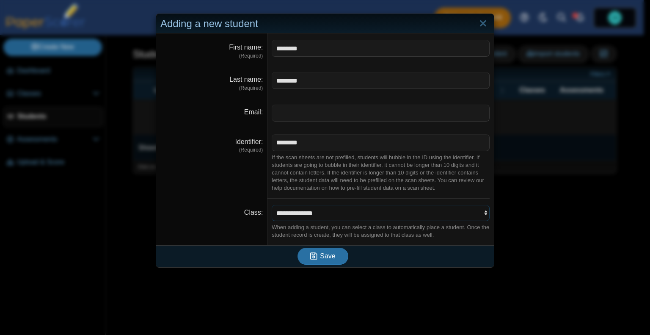
click at [369, 218] on select "**********" at bounding box center [381, 213] width 218 height 16
click at [325, 252] on span "Save" at bounding box center [327, 255] width 15 height 7
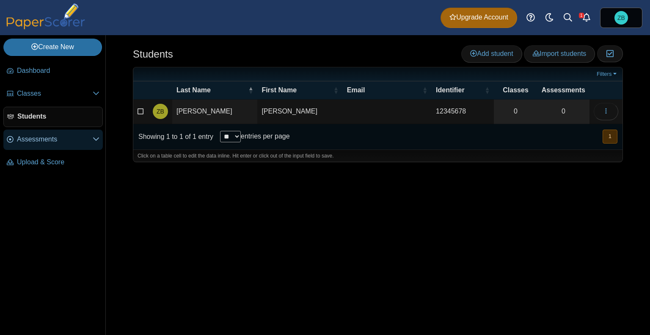
click at [56, 138] on span "Assessments" at bounding box center [55, 139] width 76 height 9
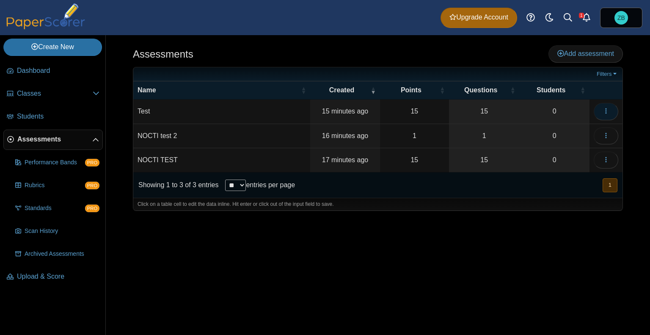
click at [605, 113] on icon "button" at bounding box center [606, 111] width 7 height 7
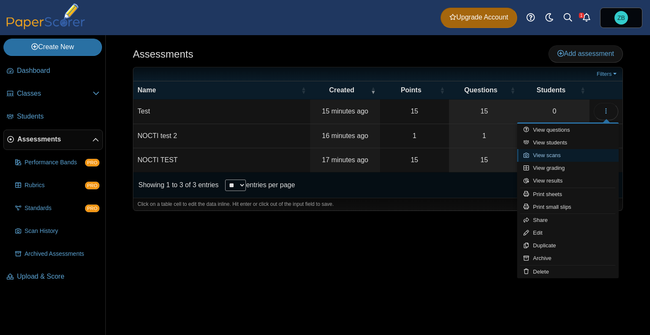
click at [556, 152] on link "View scans" at bounding box center [568, 155] width 102 height 13
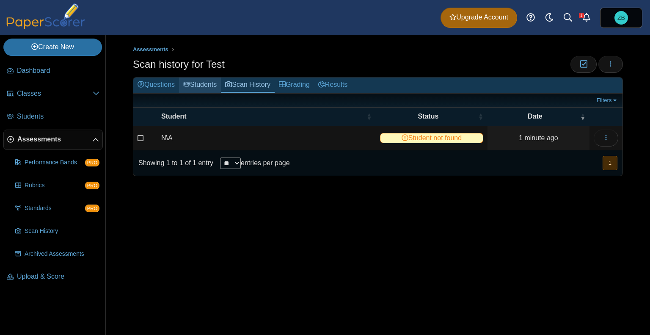
click at [209, 87] on link "Students" at bounding box center [200, 85] width 42 height 16
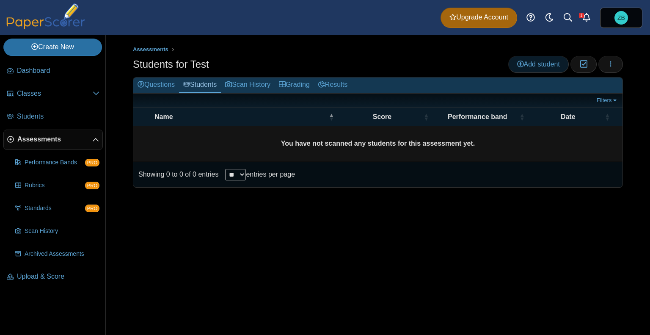
click at [553, 61] on span "Add student" at bounding box center [538, 64] width 43 height 7
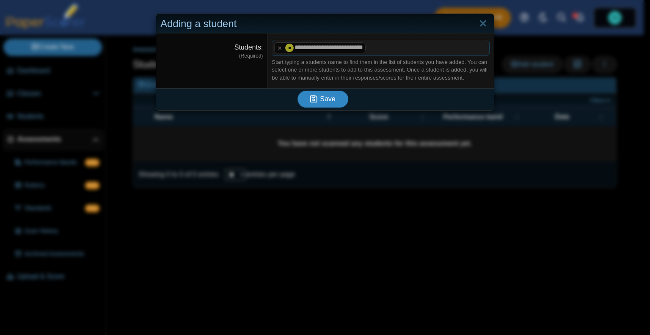
click at [328, 95] on span "Save" at bounding box center [327, 98] width 15 height 7
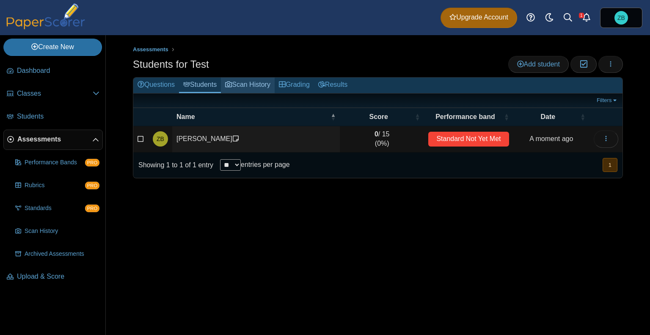
click at [260, 82] on link "Scan History" at bounding box center [248, 85] width 54 height 16
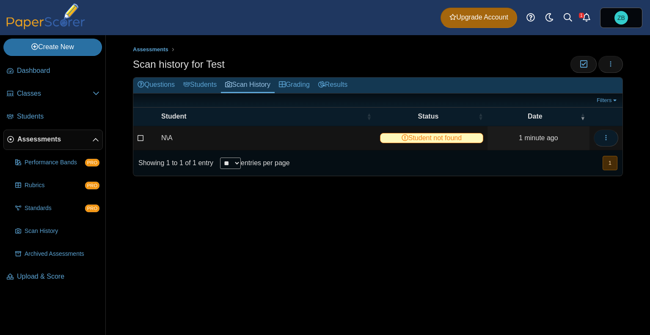
click at [601, 135] on button "button" at bounding box center [606, 138] width 25 height 17
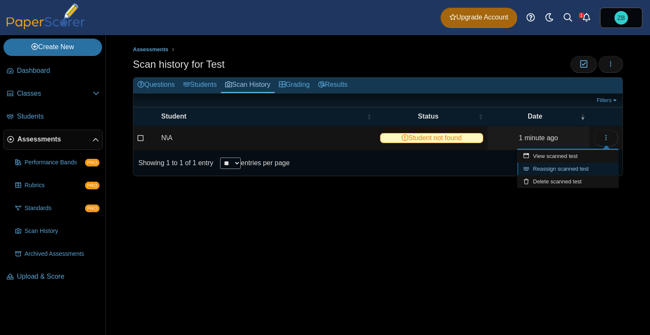
click at [593, 166] on link "Reassign scanned test" at bounding box center [568, 169] width 102 height 13
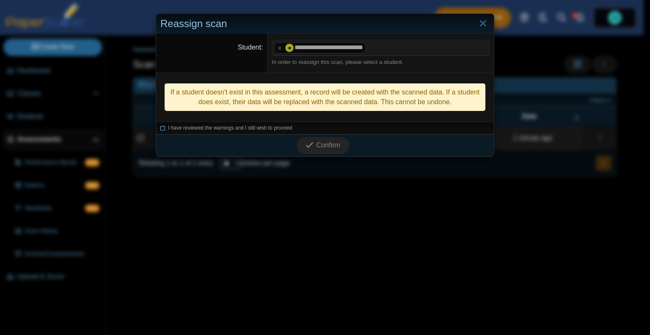
click at [274, 125] on span "I have reviewed the warnings and I still wish to proceed" at bounding box center [230, 128] width 124 height 6
click at [308, 147] on icon "submit" at bounding box center [310, 145] width 8 height 8
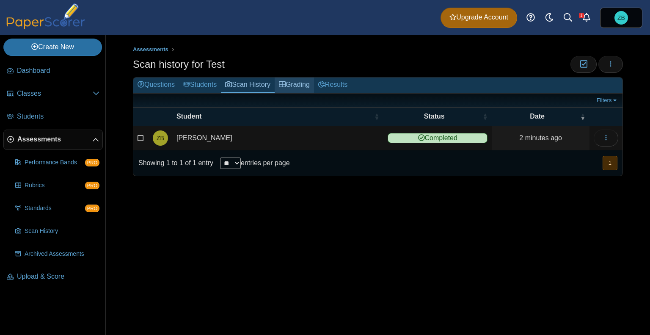
click at [301, 84] on link "Grading" at bounding box center [294, 85] width 39 height 16
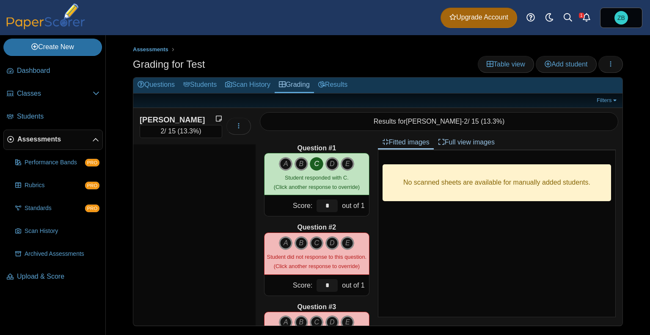
click at [218, 193] on div "Buchholz, zackery 2 / 15 ( 13.3% ) Loading…" at bounding box center [194, 217] width 122 height 218
click at [542, 255] on div "No scanned sheets are available for manually added students." at bounding box center [497, 233] width 238 height 167
click at [42, 91] on span "Classes" at bounding box center [55, 93] width 76 height 9
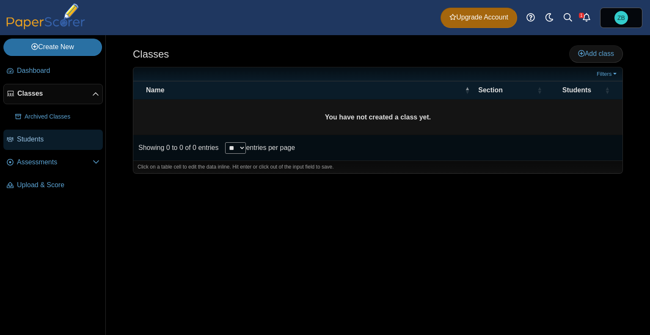
click at [25, 136] on span "Students" at bounding box center [58, 139] width 83 height 9
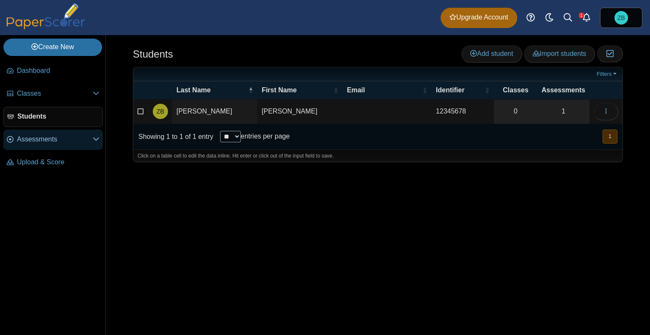
click at [55, 135] on span "Assessments" at bounding box center [55, 139] width 76 height 9
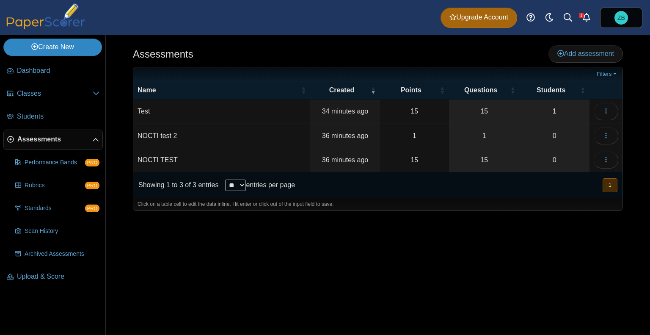
click at [73, 45] on link "Create New" at bounding box center [52, 47] width 99 height 17
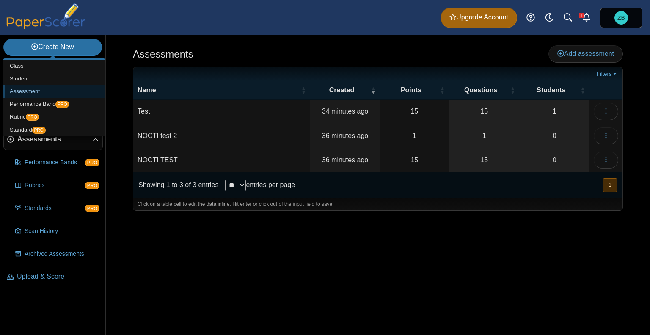
click at [44, 90] on link "Assessment" at bounding box center [54, 91] width 102 height 13
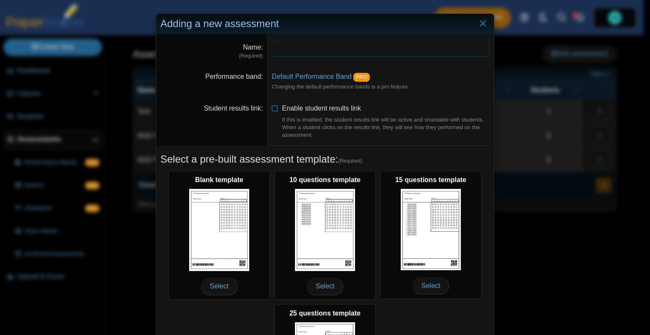
click at [287, 50] on input "Name" at bounding box center [381, 48] width 218 height 17
type input "******"
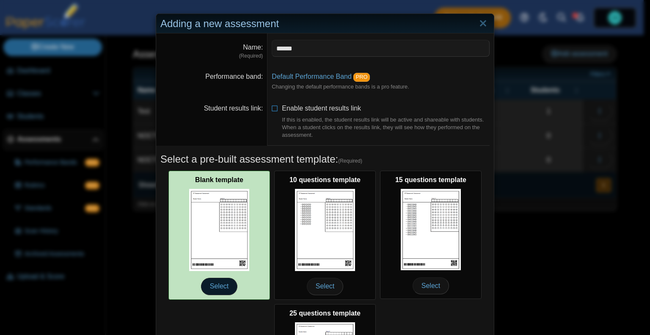
click at [225, 286] on span "Select" at bounding box center [219, 286] width 36 height 17
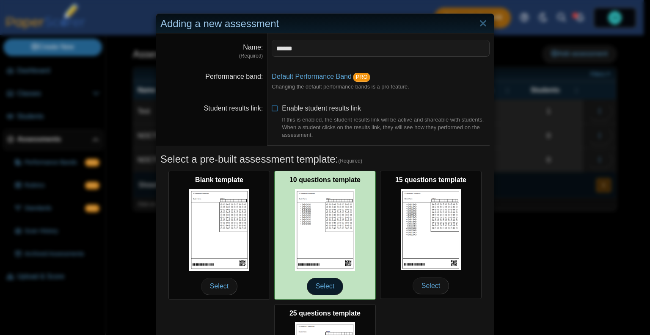
click at [328, 286] on span "Select" at bounding box center [325, 286] width 36 height 17
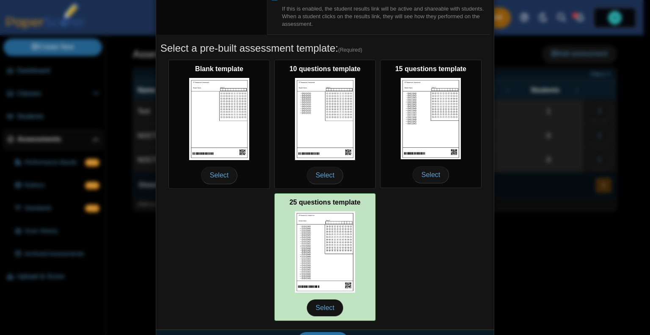
scroll to position [130, 0]
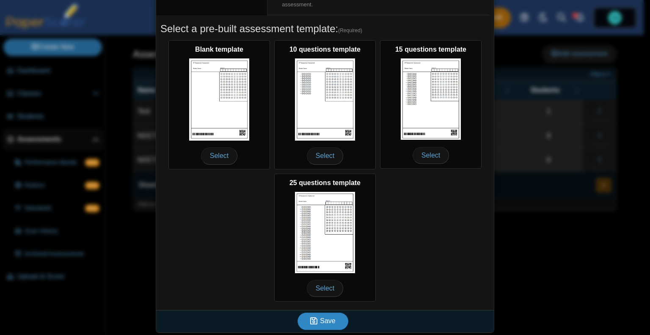
click at [327, 324] on button "Save" at bounding box center [323, 320] width 51 height 17
